Goal: Transaction & Acquisition: Purchase product/service

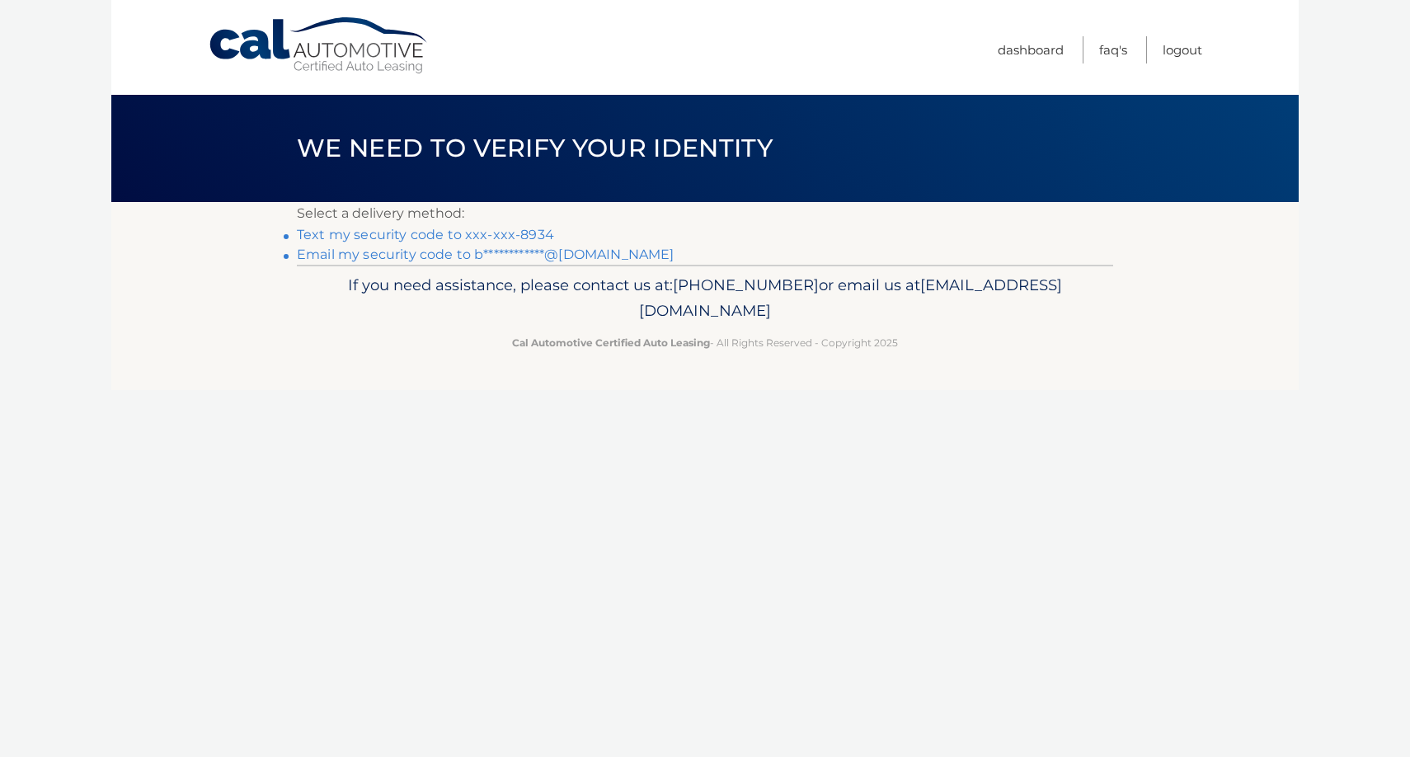
click at [395, 236] on link "Text my security code to xxx-xxx-8934" at bounding box center [425, 235] width 257 height 16
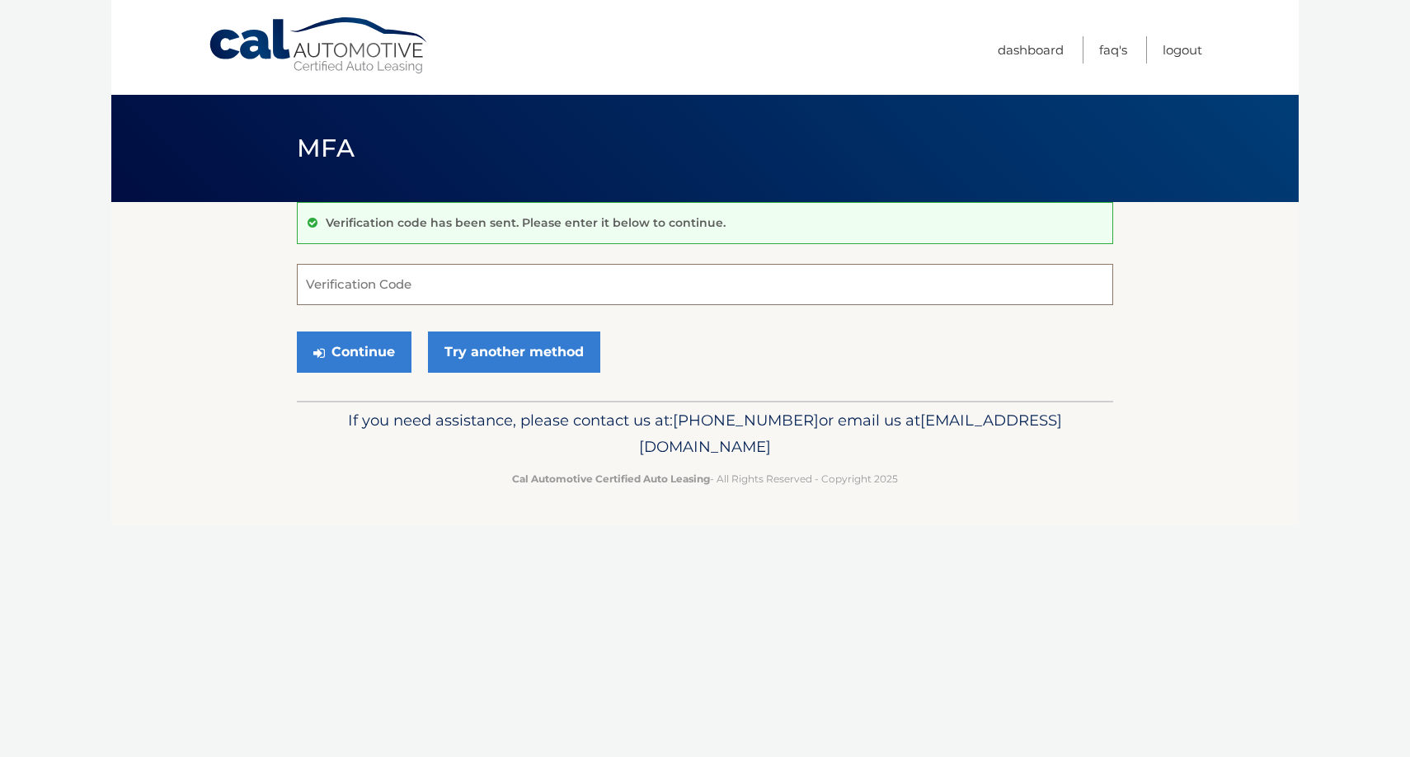
click at [386, 289] on input "Verification Code" at bounding box center [705, 284] width 817 height 41
type input "716090"
click at [337, 349] on button "Continue" at bounding box center [354, 352] width 115 height 41
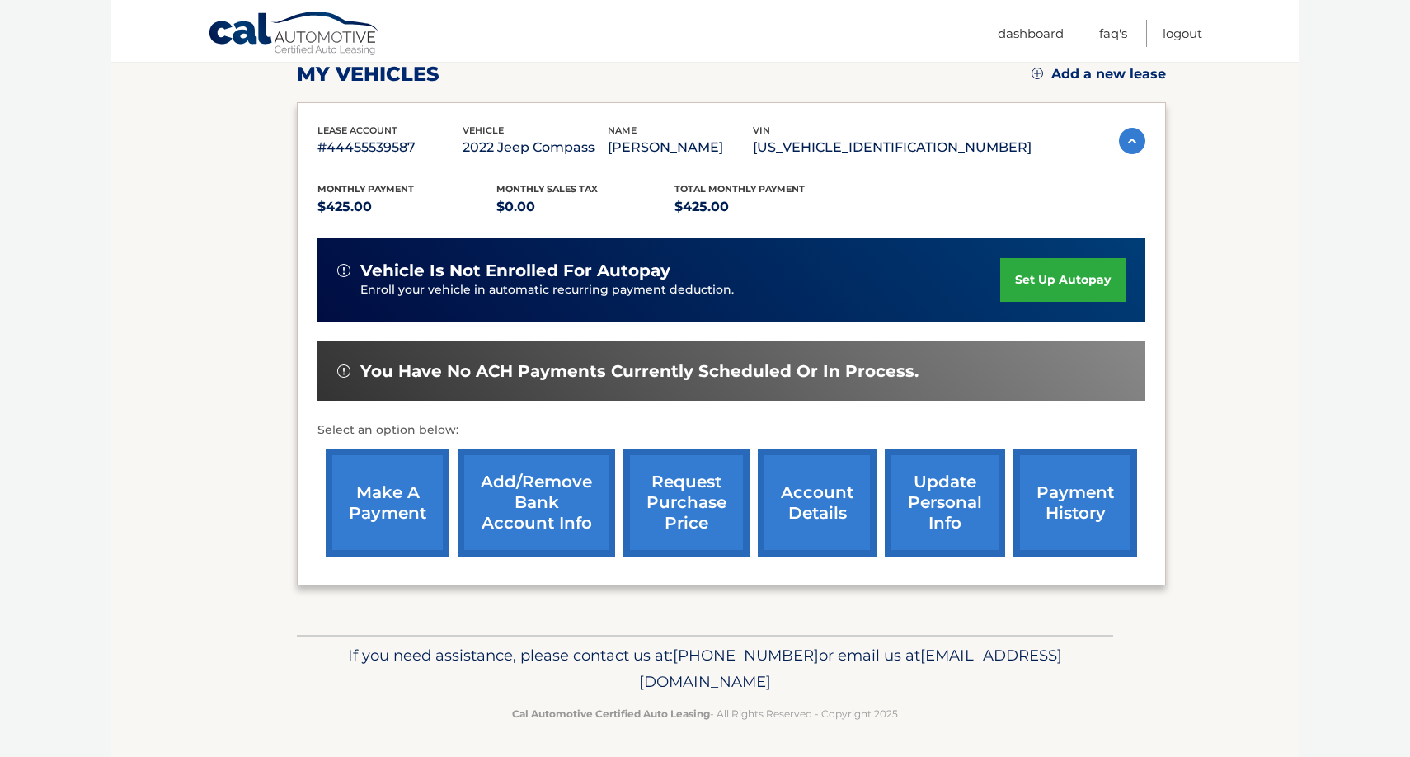
scroll to position [238, 0]
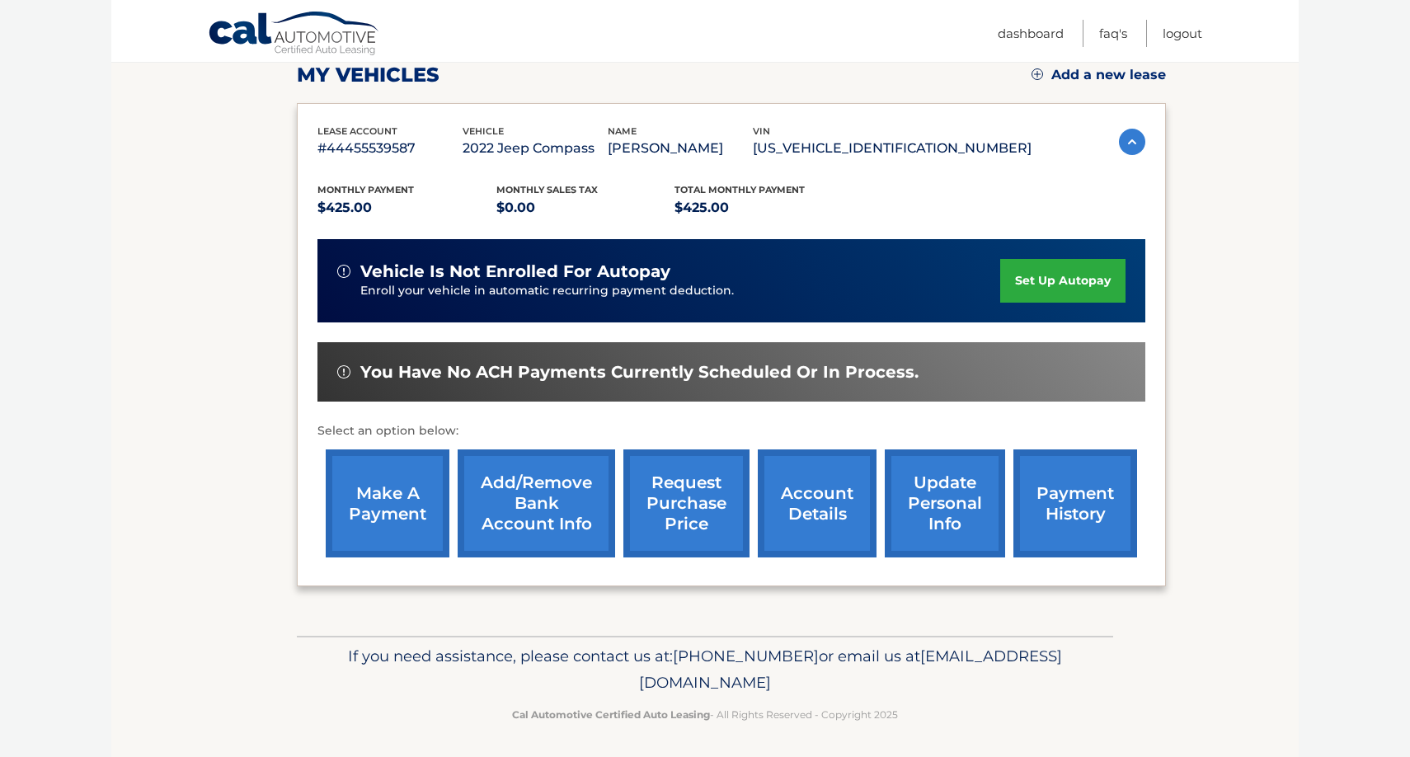
click at [359, 485] on link "make a payment" at bounding box center [388, 504] width 124 height 108
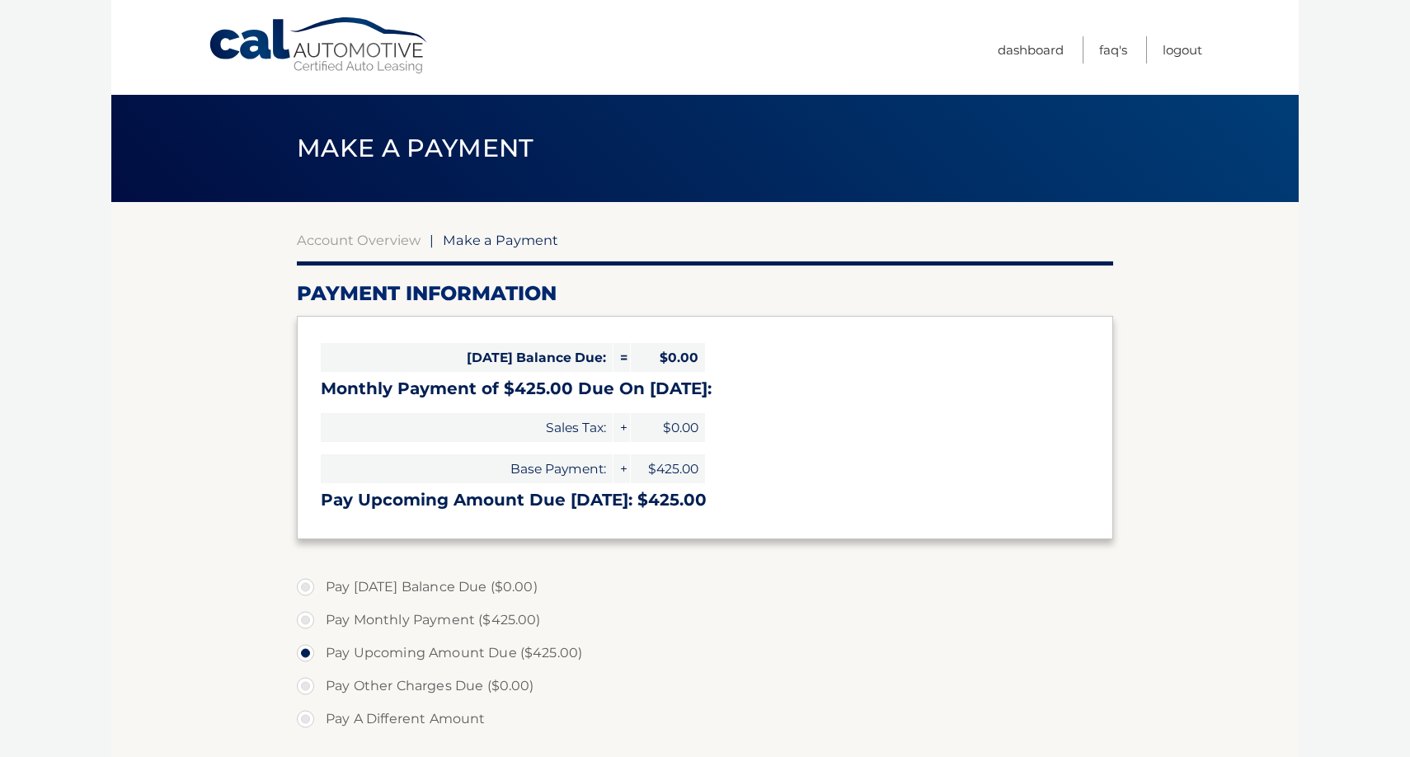
select select "ZjU3NjEyY2MtNGI1NC00N2E2LThhOGYtMmQ3OTA2MzExODQy"
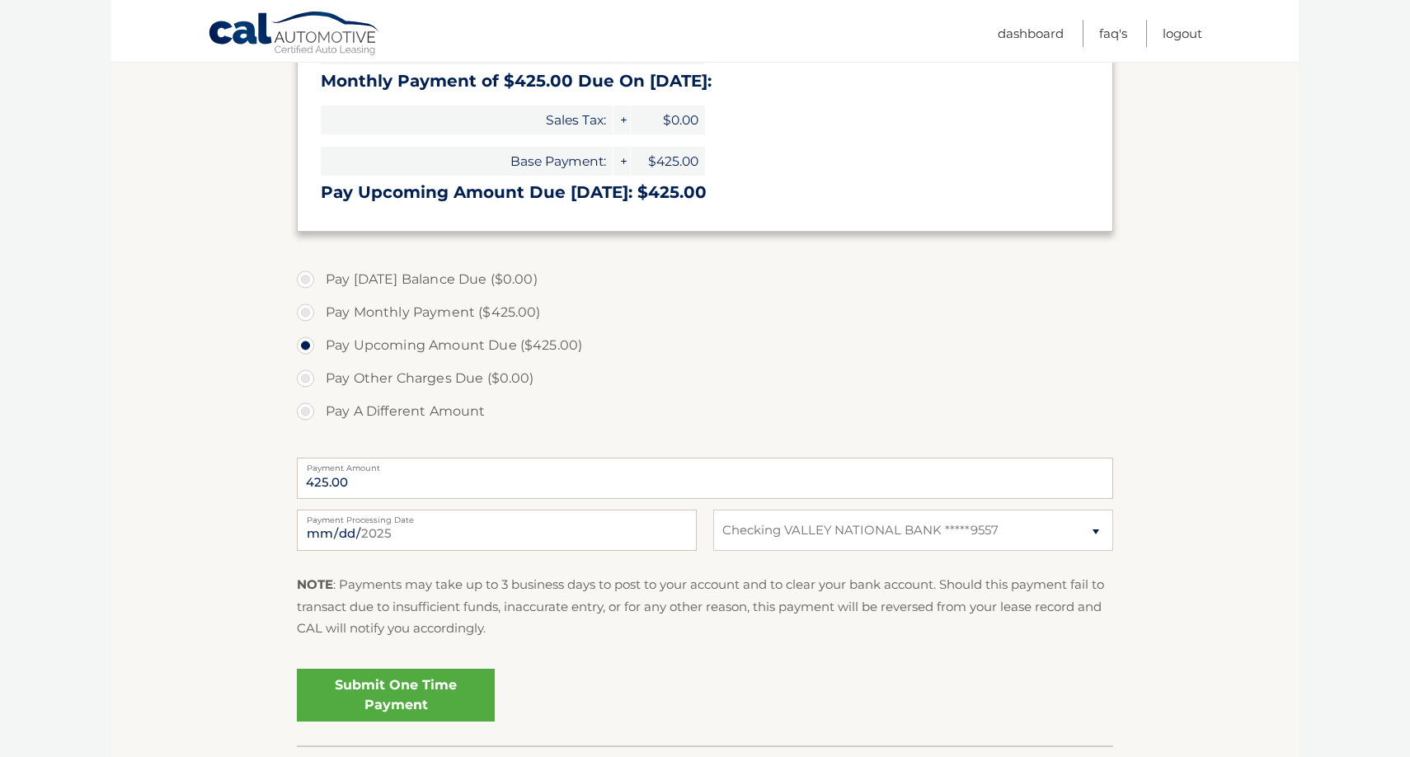
scroll to position [311, 0]
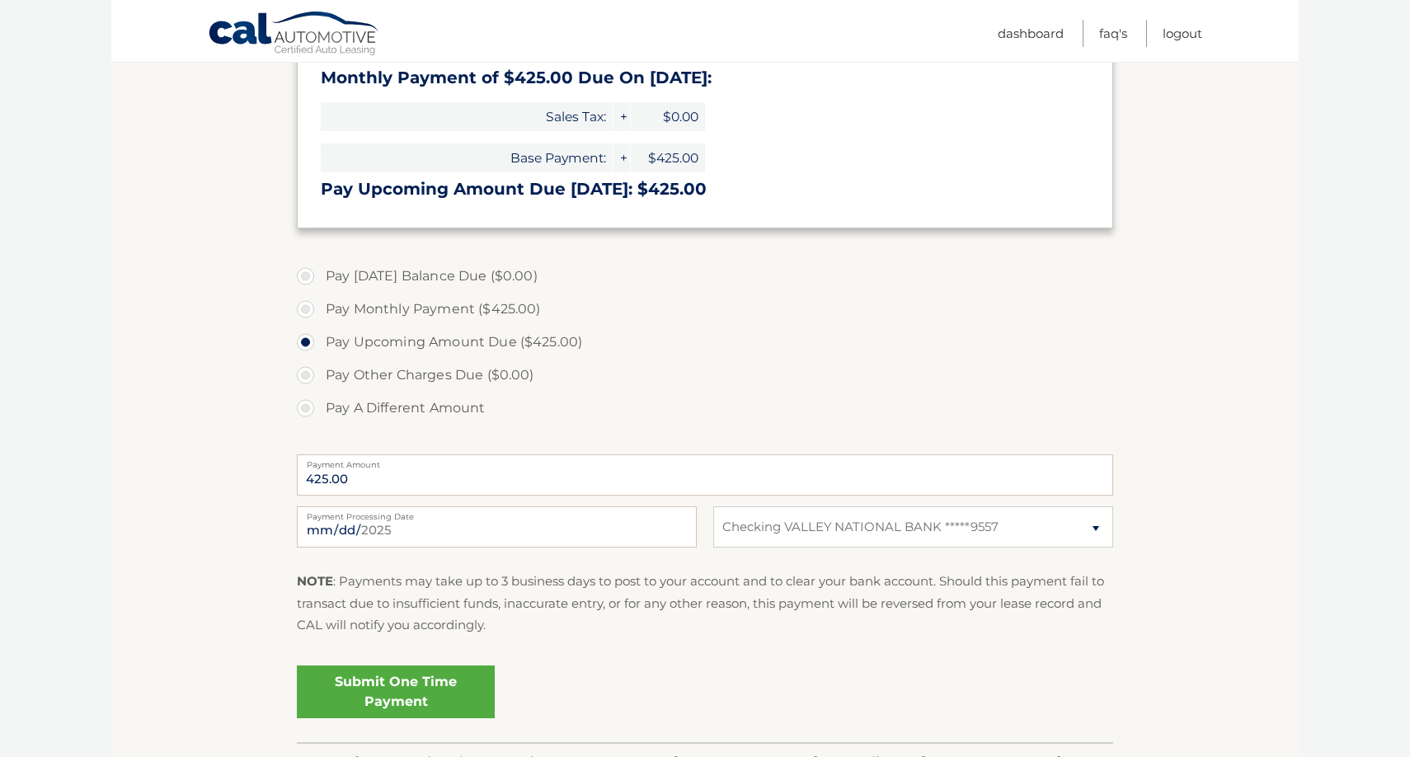
click at [417, 693] on link "Submit One Time Payment" at bounding box center [396, 692] width 198 height 53
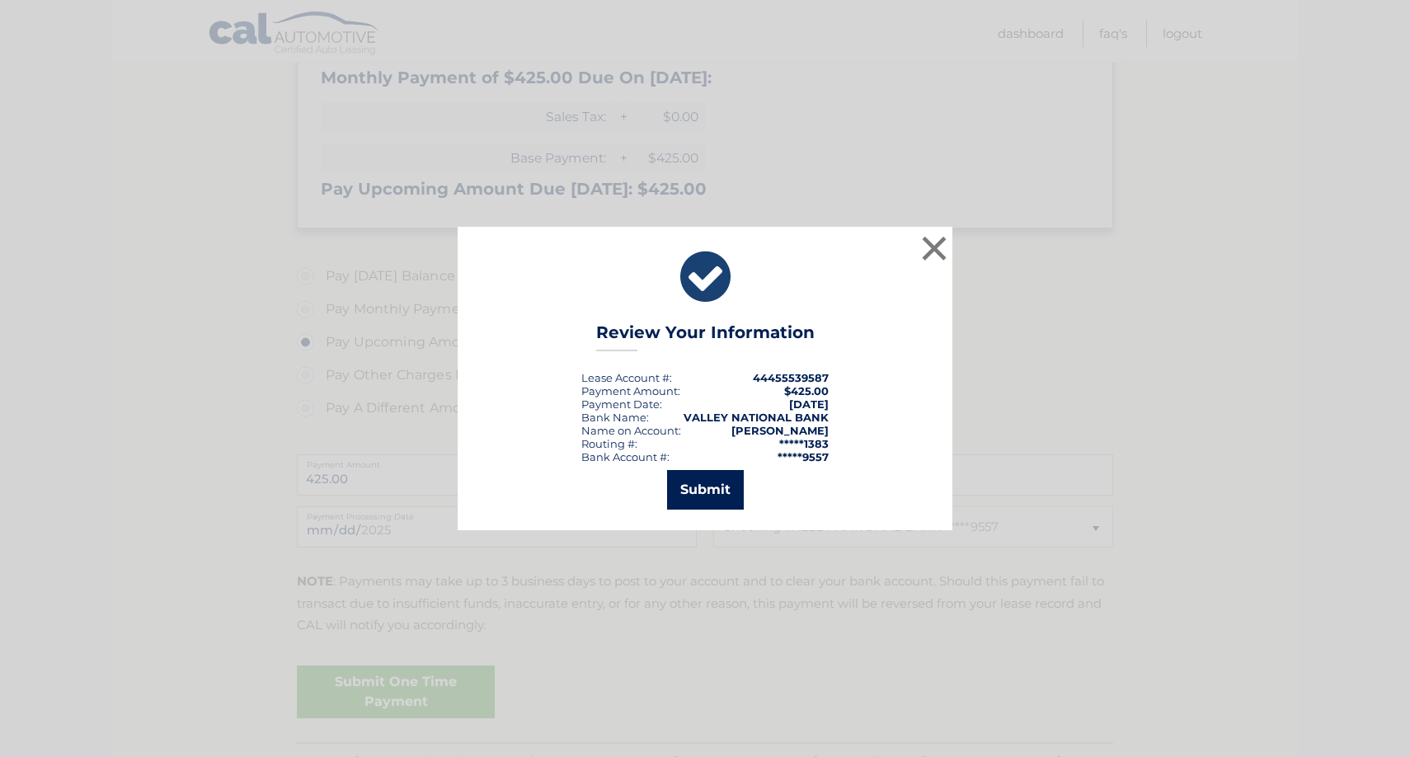
click at [727, 488] on button "Submit" at bounding box center [705, 490] width 77 height 40
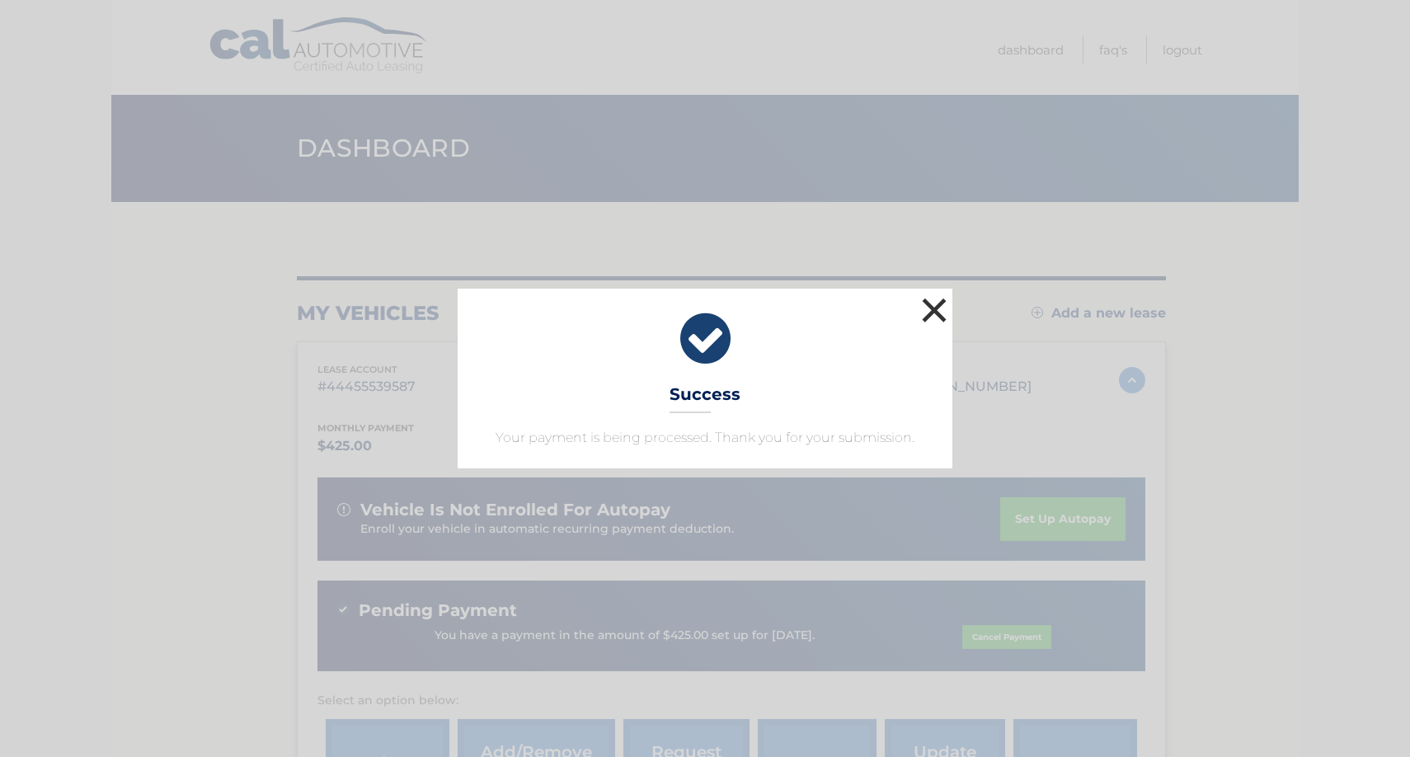
click at [945, 311] on button "×" at bounding box center [934, 310] width 33 height 33
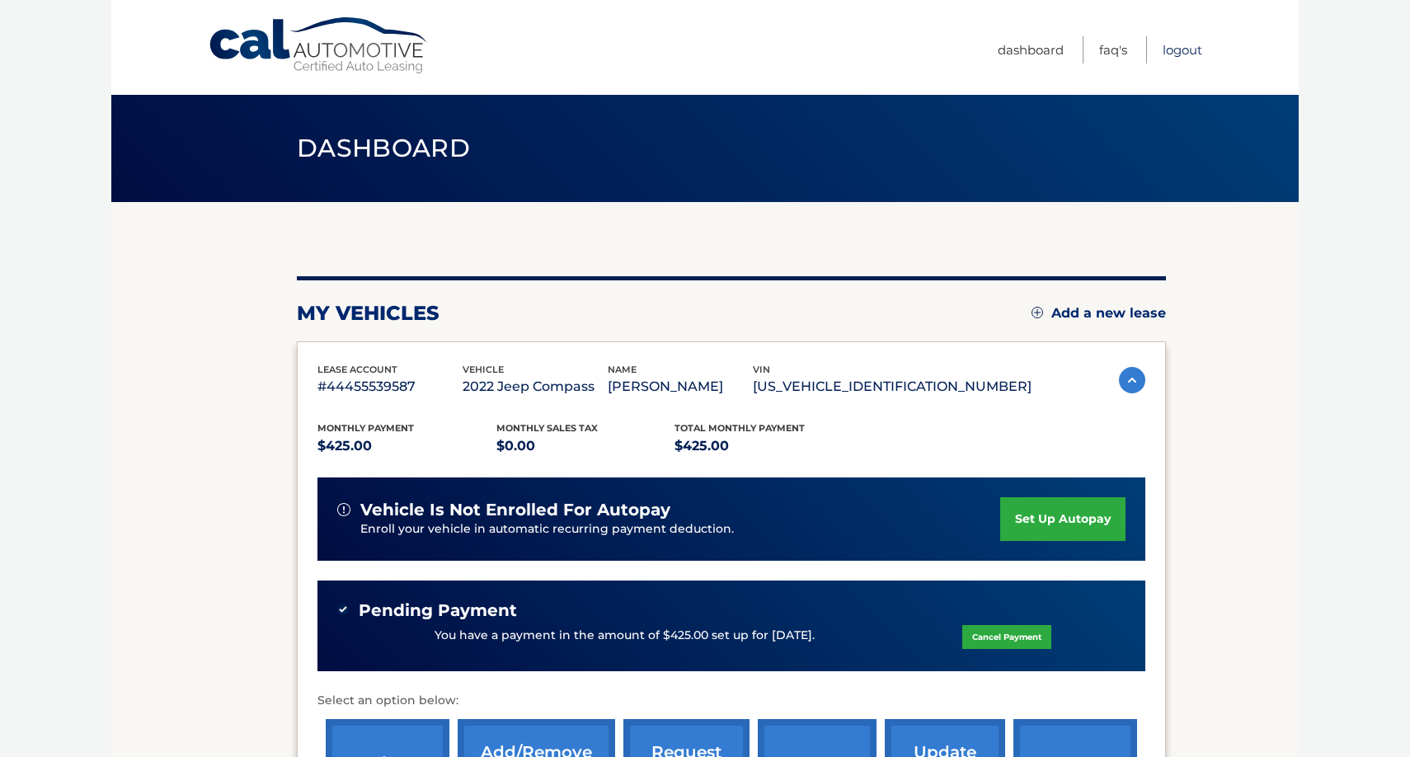
click at [1181, 57] on link "Logout" at bounding box center [1183, 49] width 40 height 27
